Goal: Task Accomplishment & Management: Manage account settings

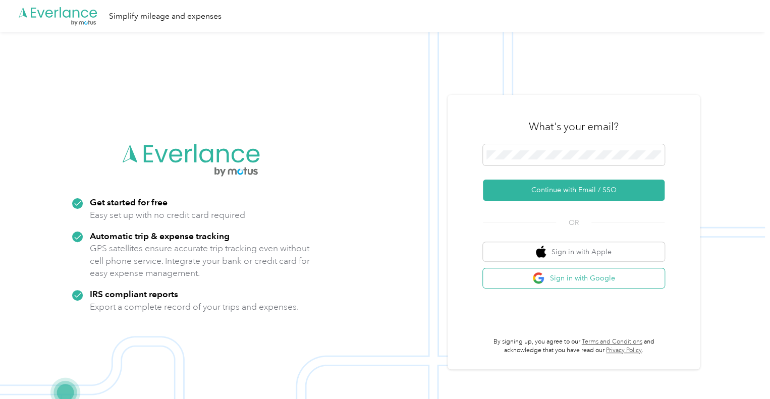
click at [570, 278] on button "Sign in with Google" at bounding box center [574, 278] width 182 height 20
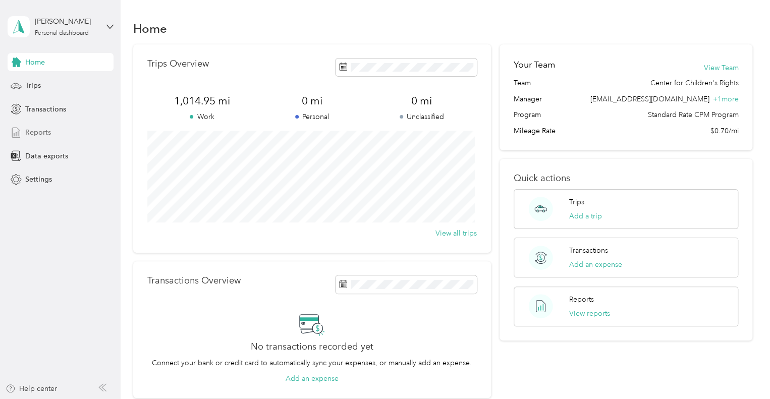
click at [40, 131] on span "Reports" at bounding box center [38, 132] width 26 height 11
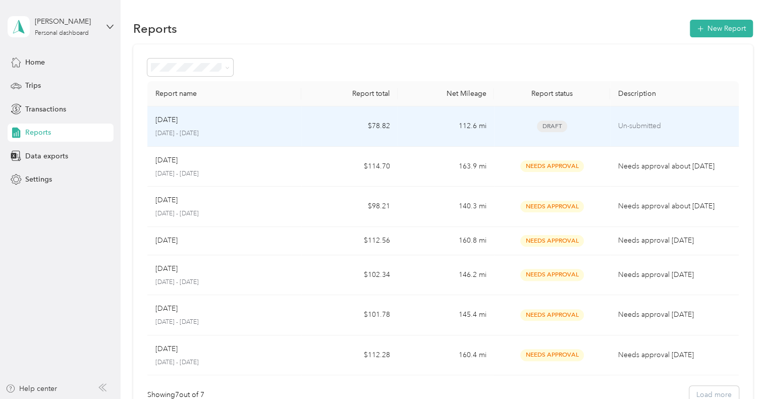
click at [409, 131] on td "112.6 mi" at bounding box center [445, 126] width 96 height 40
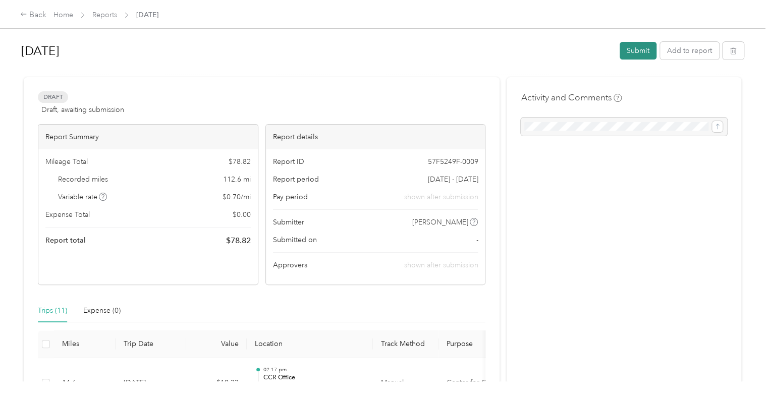
click at [619, 54] on button "Submit" at bounding box center [637, 51] width 37 height 18
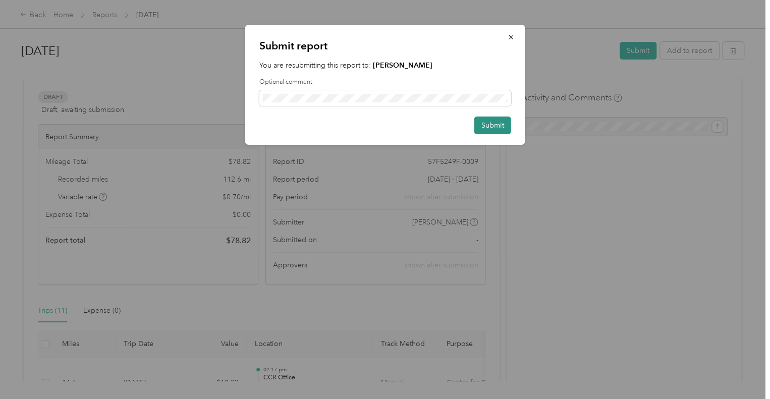
click at [485, 125] on button "Submit" at bounding box center [492, 125] width 37 height 18
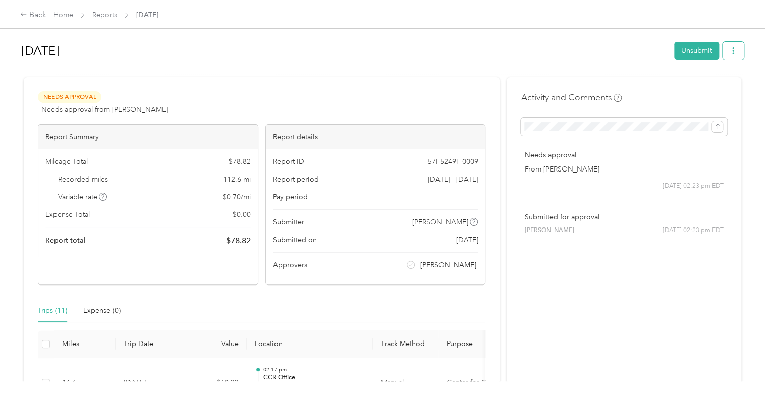
click at [731, 59] on button "button" at bounding box center [732, 51] width 21 height 18
click at [698, 92] on span "Download" at bounding box center [701, 87] width 33 height 11
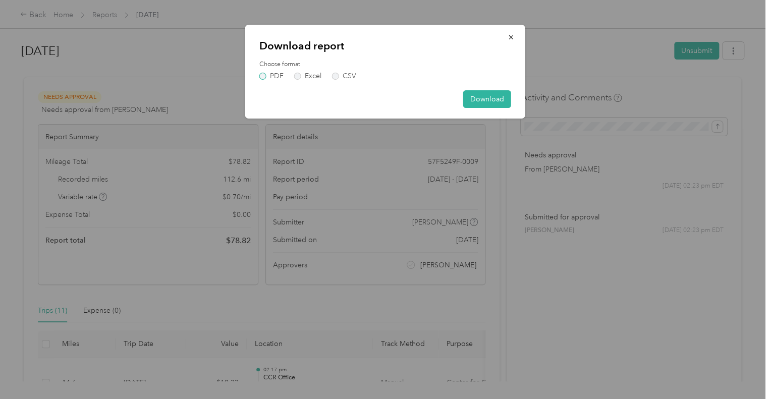
click at [279, 76] on label "PDF" at bounding box center [271, 76] width 24 height 7
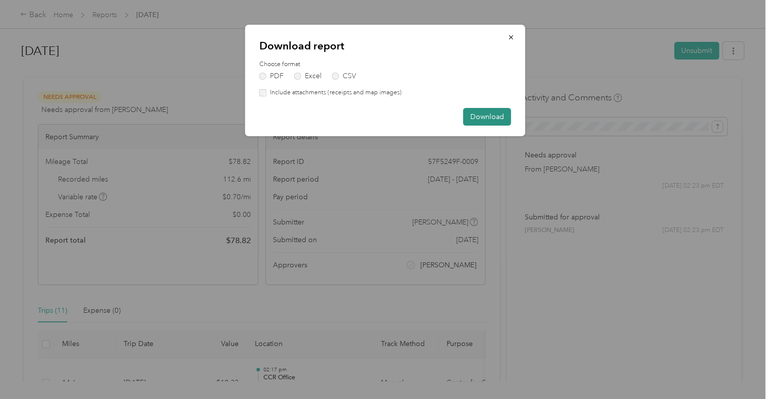
click at [477, 114] on button "Download" at bounding box center [487, 117] width 48 height 18
